Goal: Entertainment & Leisure: Consume media (video, audio)

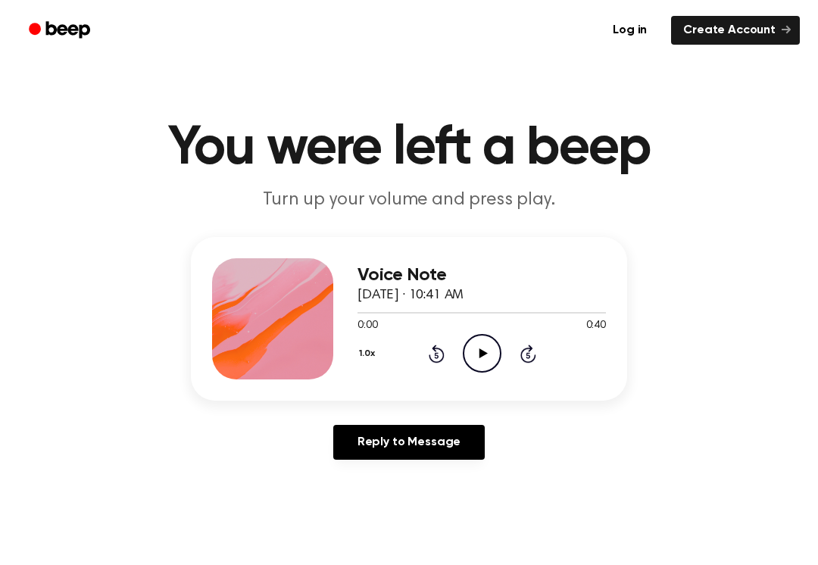
click at [481, 356] on icon at bounding box center [483, 354] width 8 height 10
click at [480, 345] on icon "Pause Audio" at bounding box center [482, 353] width 39 height 39
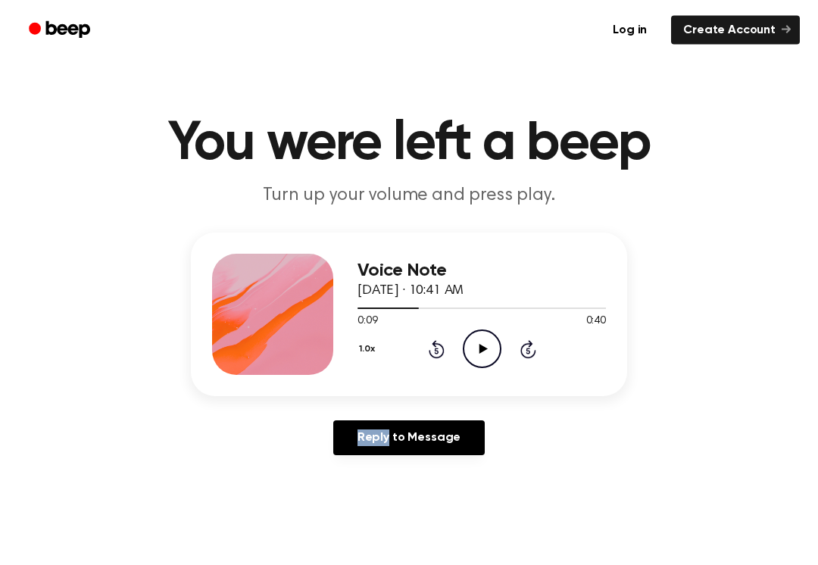
click at [442, 349] on icon "Rewind 5 seconds" at bounding box center [436, 350] width 17 height 20
click at [444, 354] on icon at bounding box center [437, 349] width 16 height 18
click at [449, 359] on div "1.0x Rewind 5 seconds Play Audio Skip 5 seconds" at bounding box center [482, 349] width 249 height 39
click at [443, 352] on icon at bounding box center [437, 349] width 16 height 18
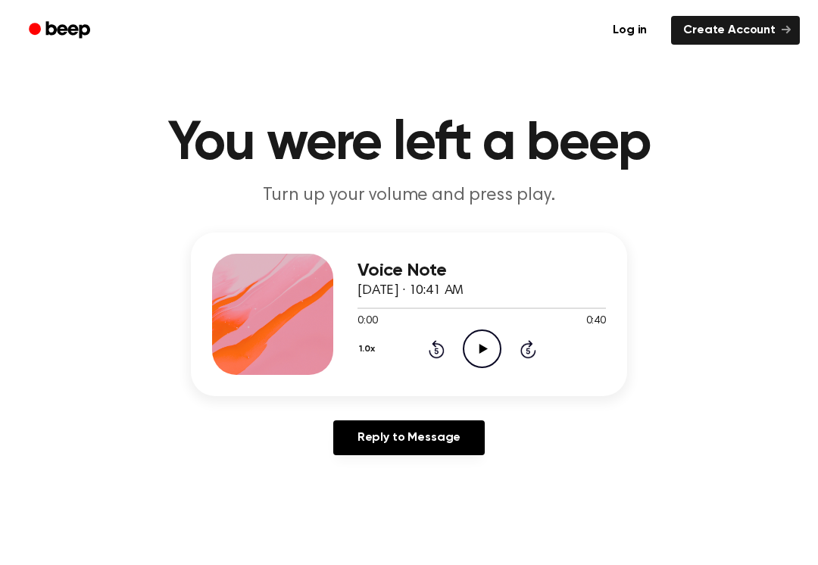
click at [479, 345] on icon "Play Audio" at bounding box center [482, 349] width 39 height 39
click at [430, 349] on icon "Rewind 5 seconds" at bounding box center [436, 349] width 17 height 20
click at [433, 349] on icon "Rewind 5 seconds" at bounding box center [436, 349] width 17 height 20
click at [439, 352] on icon "Rewind 5 seconds" at bounding box center [436, 349] width 17 height 20
click at [435, 346] on icon at bounding box center [437, 349] width 16 height 18
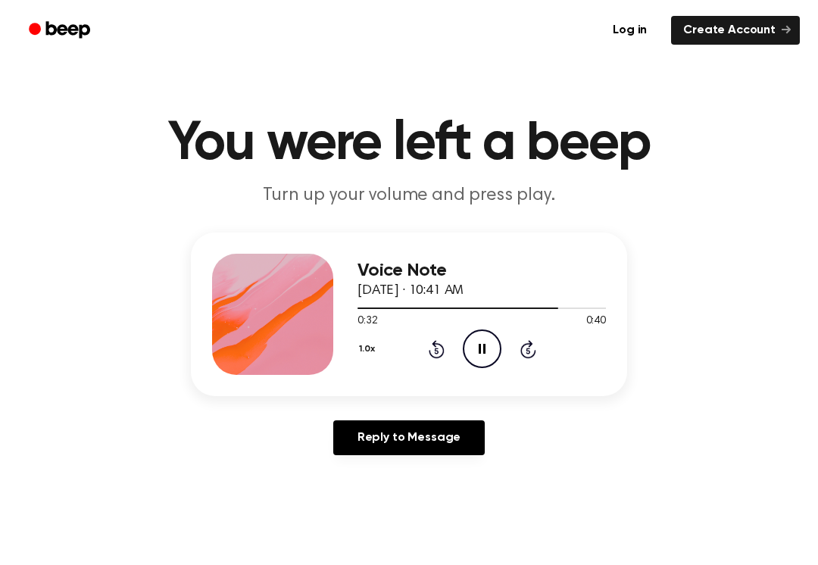
click at [421, 342] on div "1.0x Rewind 5 seconds Pause Audio Skip 5 seconds" at bounding box center [482, 349] width 249 height 39
click at [446, 336] on div "1.0x Rewind 5 seconds Pause Audio Skip 5 seconds" at bounding box center [482, 349] width 249 height 39
click at [444, 342] on icon "Rewind 5 seconds" at bounding box center [436, 349] width 17 height 20
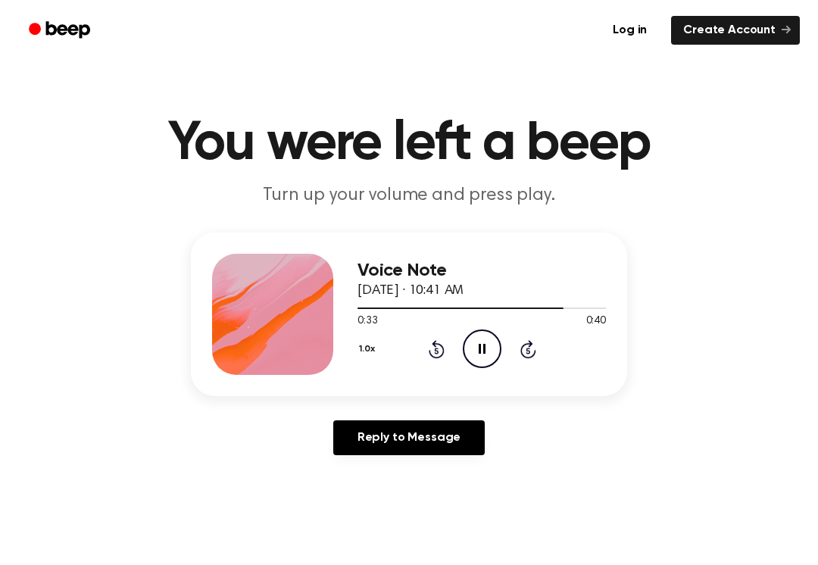
click at [444, 341] on icon "Rewind 5 seconds" at bounding box center [436, 349] width 17 height 20
click at [443, 342] on icon "Rewind 5 seconds" at bounding box center [436, 349] width 17 height 20
click at [481, 353] on icon "Play Audio" at bounding box center [482, 349] width 39 height 39
click at [456, 346] on div "1.0x Rewind 5 seconds Pause Audio Skip 5 seconds" at bounding box center [482, 349] width 249 height 39
click at [498, 350] on icon "Play Audio" at bounding box center [482, 349] width 39 height 39
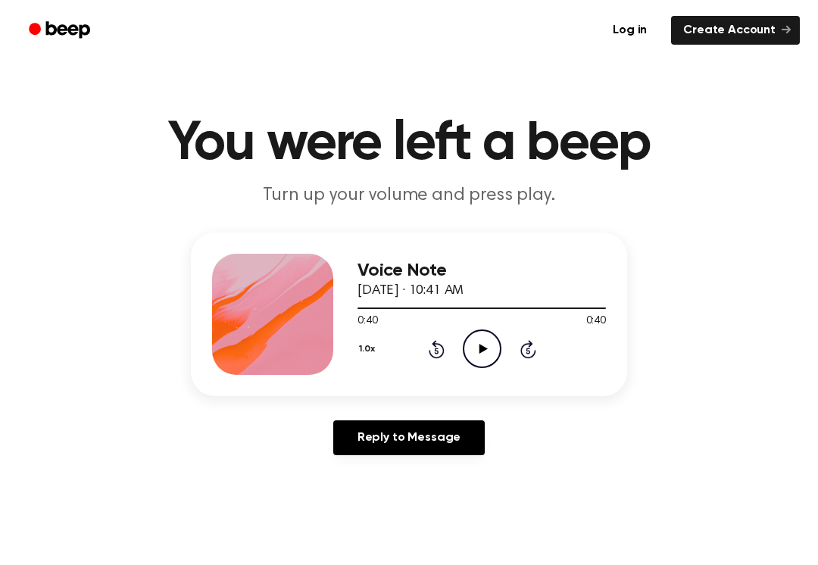
click at [478, 349] on icon "Play Audio" at bounding box center [482, 349] width 39 height 39
